Goal: Task Accomplishment & Management: Manage account settings

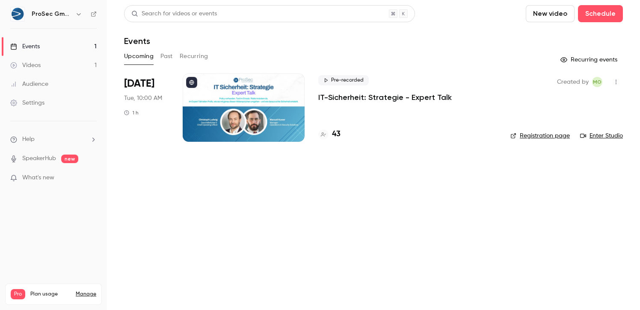
click at [266, 101] on div at bounding box center [244, 108] width 122 height 68
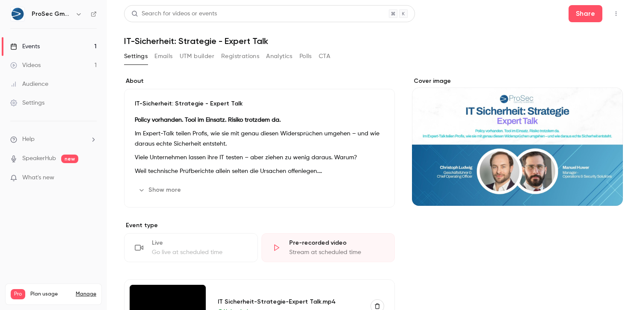
click at [251, 56] on button "Registrations" at bounding box center [240, 57] width 38 height 14
